Goal: Entertainment & Leisure: Consume media (video, audio)

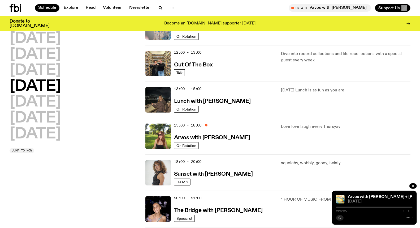
scroll to position [115, 0]
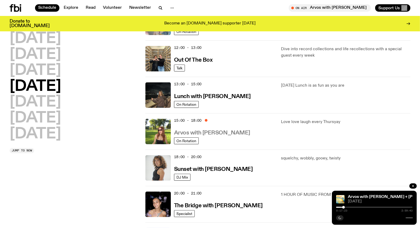
click at [226, 134] on h3 "Arvos with [PERSON_NAME]" at bounding box center [212, 133] width 76 height 6
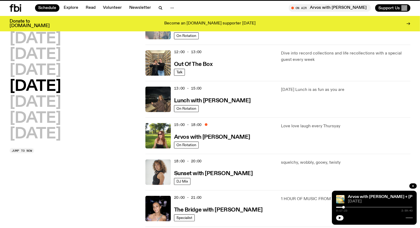
scroll to position [111, 0]
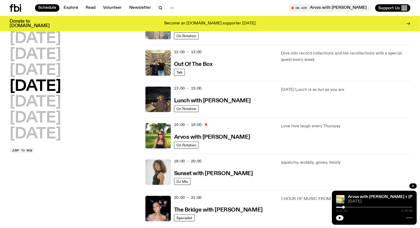
click at [15, 7] on icon at bounding box center [16, 7] width 5 height 7
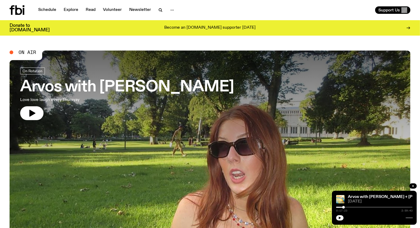
click at [13, 7] on icon at bounding box center [17, 10] width 15 height 10
click at [51, 6] on link "Schedule" at bounding box center [47, 9] width 24 height 7
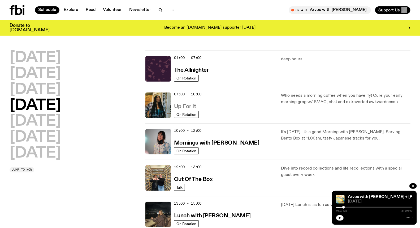
click at [191, 104] on h3 "Up For It" at bounding box center [185, 107] width 22 height 6
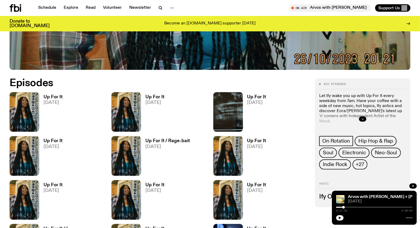
scroll to position [235, 0]
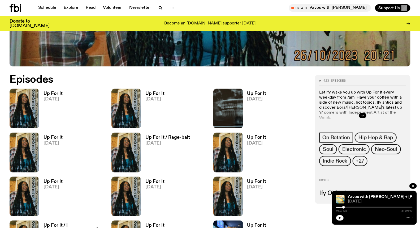
click at [49, 94] on h3 "Up For It" at bounding box center [53, 93] width 19 height 5
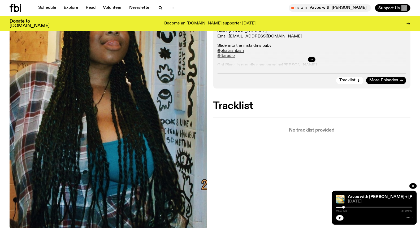
scroll to position [147, 0]
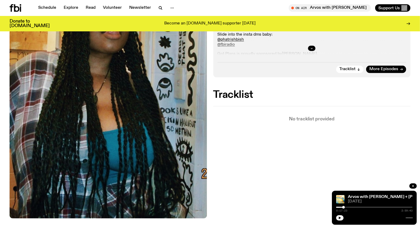
click at [316, 49] on div at bounding box center [312, 48] width 189 height 17
drag, startPoint x: 312, startPoint y: 49, endPoint x: 315, endPoint y: 54, distance: 5.6
click at [312, 49] on icon "button" at bounding box center [311, 48] width 3 height 3
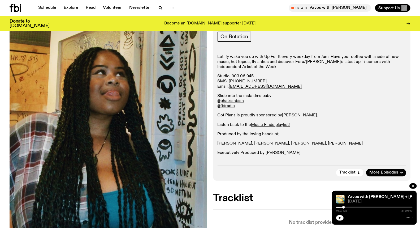
scroll to position [234, 0]
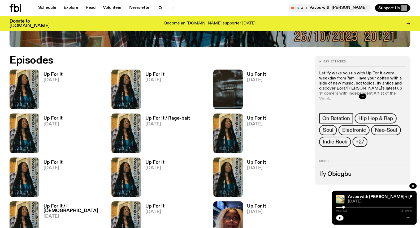
scroll to position [264, 0]
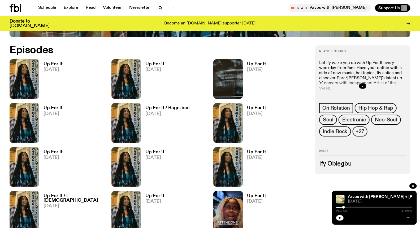
click at [55, 156] on span "[DATE]" at bounding box center [53, 157] width 19 height 5
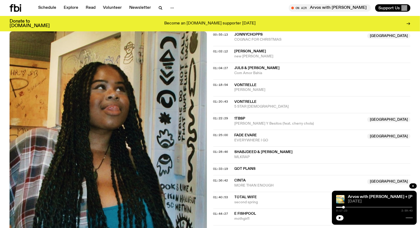
scroll to position [265, 0]
